Goal: Complete application form

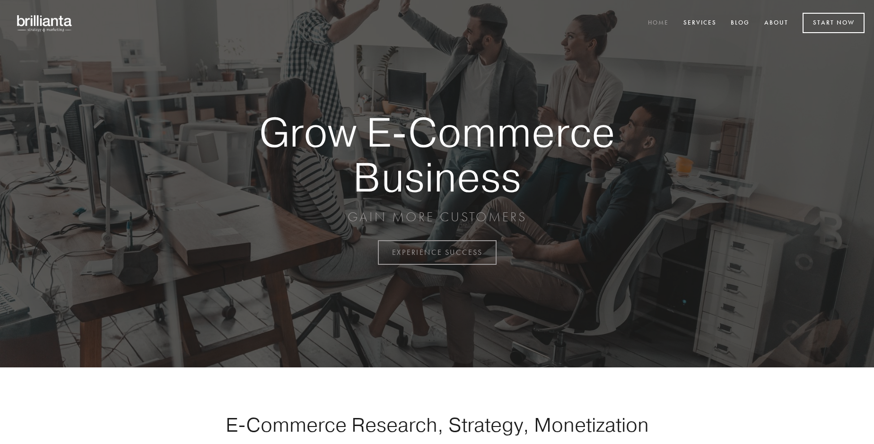
scroll to position [2479, 0]
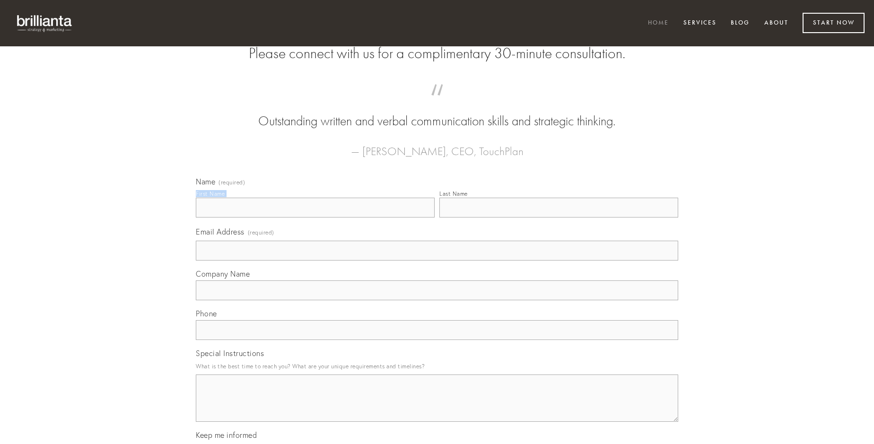
type input "[PERSON_NAME]"
click at [559, 218] on input "Last Name" at bounding box center [558, 208] width 239 height 20
type input "[PERSON_NAME]"
click at [437, 261] on input "Email Address (required)" at bounding box center [437, 251] width 482 height 20
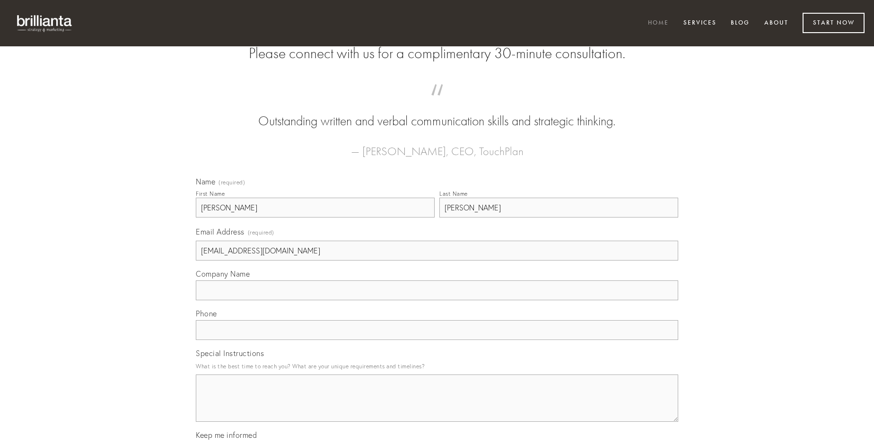
type input "[EMAIL_ADDRESS][DOMAIN_NAME]"
click at [437, 300] on input "Company Name" at bounding box center [437, 290] width 482 height 20
type input "cometes"
click at [437, 340] on input "text" at bounding box center [437, 330] width 482 height 20
click at [437, 407] on textarea "Special Instructions" at bounding box center [437, 398] width 482 height 47
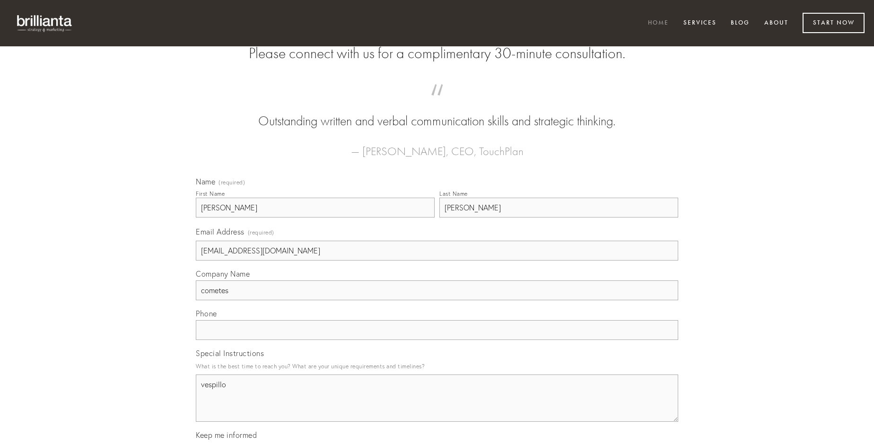
type textarea "vespillo"
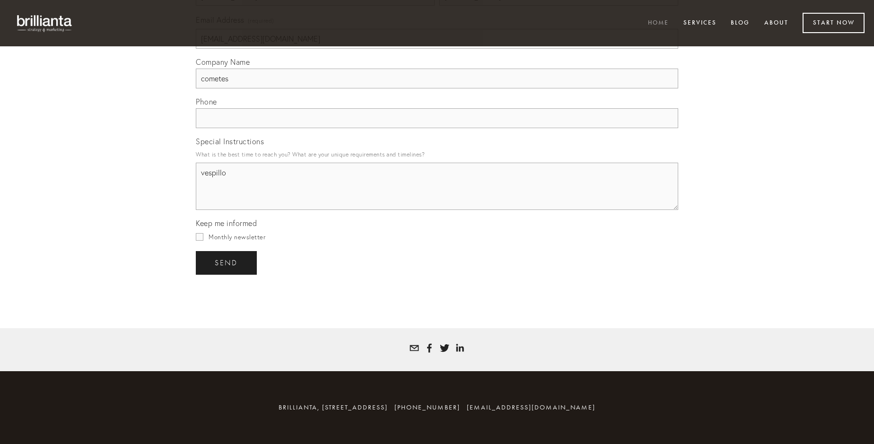
click at [227, 263] on span "send" at bounding box center [226, 263] width 23 height 9
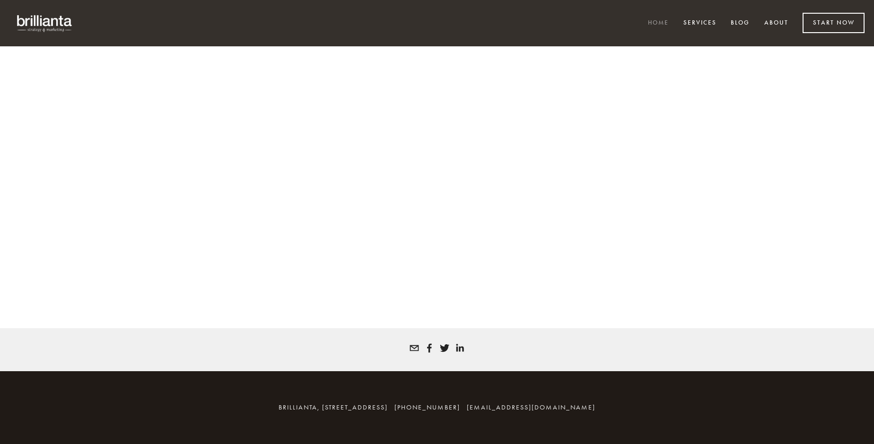
scroll to position [2467, 0]
